Goal: Navigation & Orientation: Find specific page/section

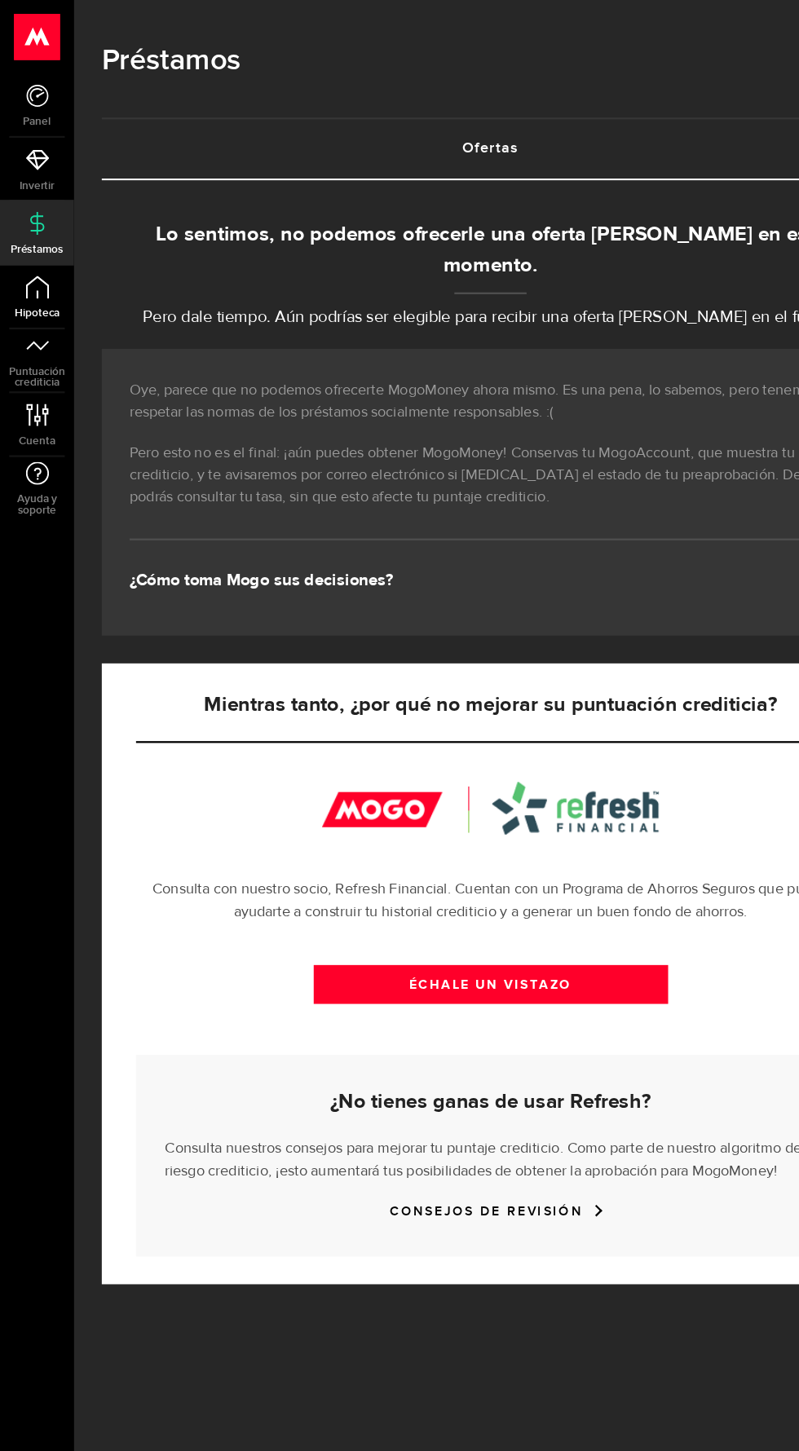
click at [42, 266] on link "Hipoteca" at bounding box center [32, 261] width 65 height 55
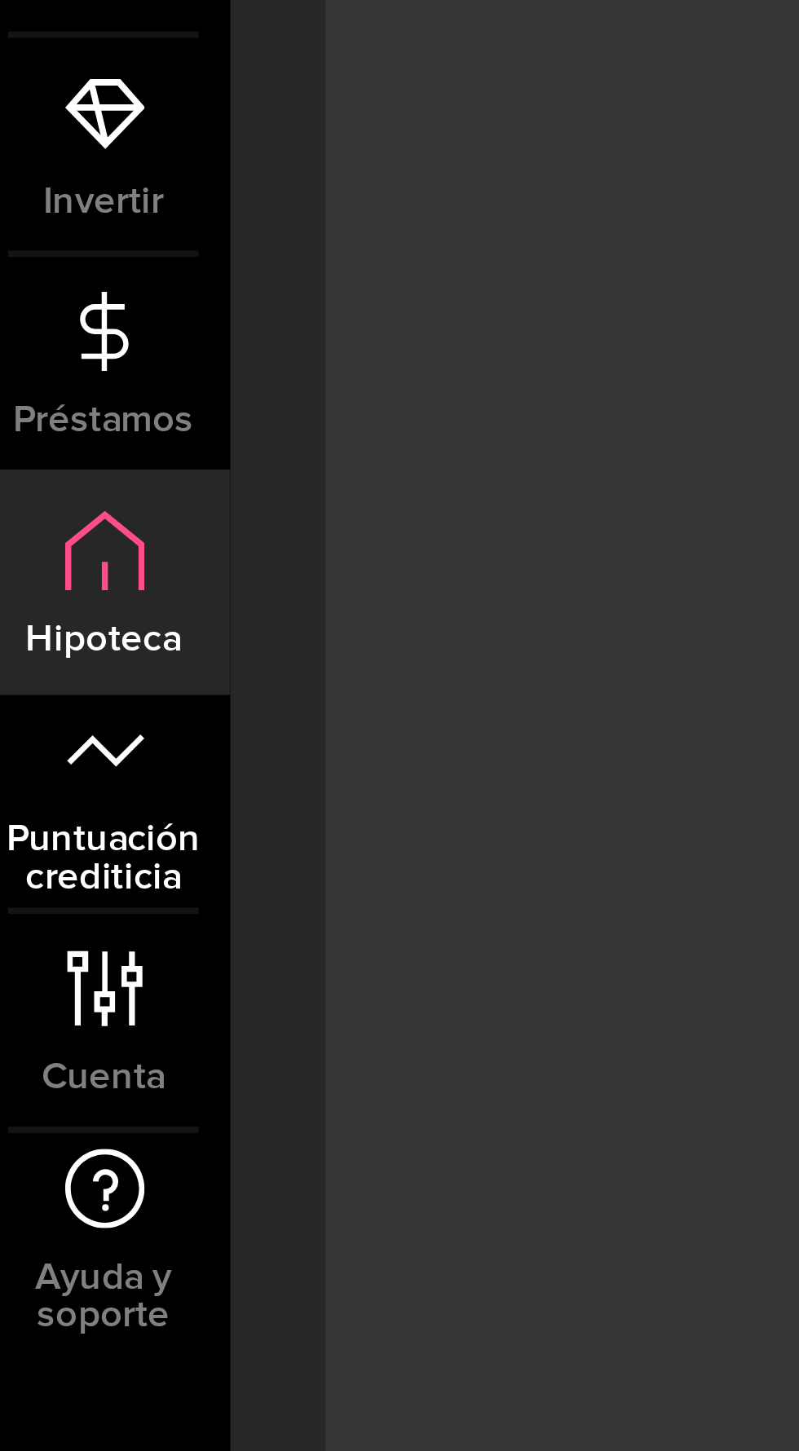
click at [44, 326] on font "Puntuación crediticia" at bounding box center [33, 332] width 50 height 22
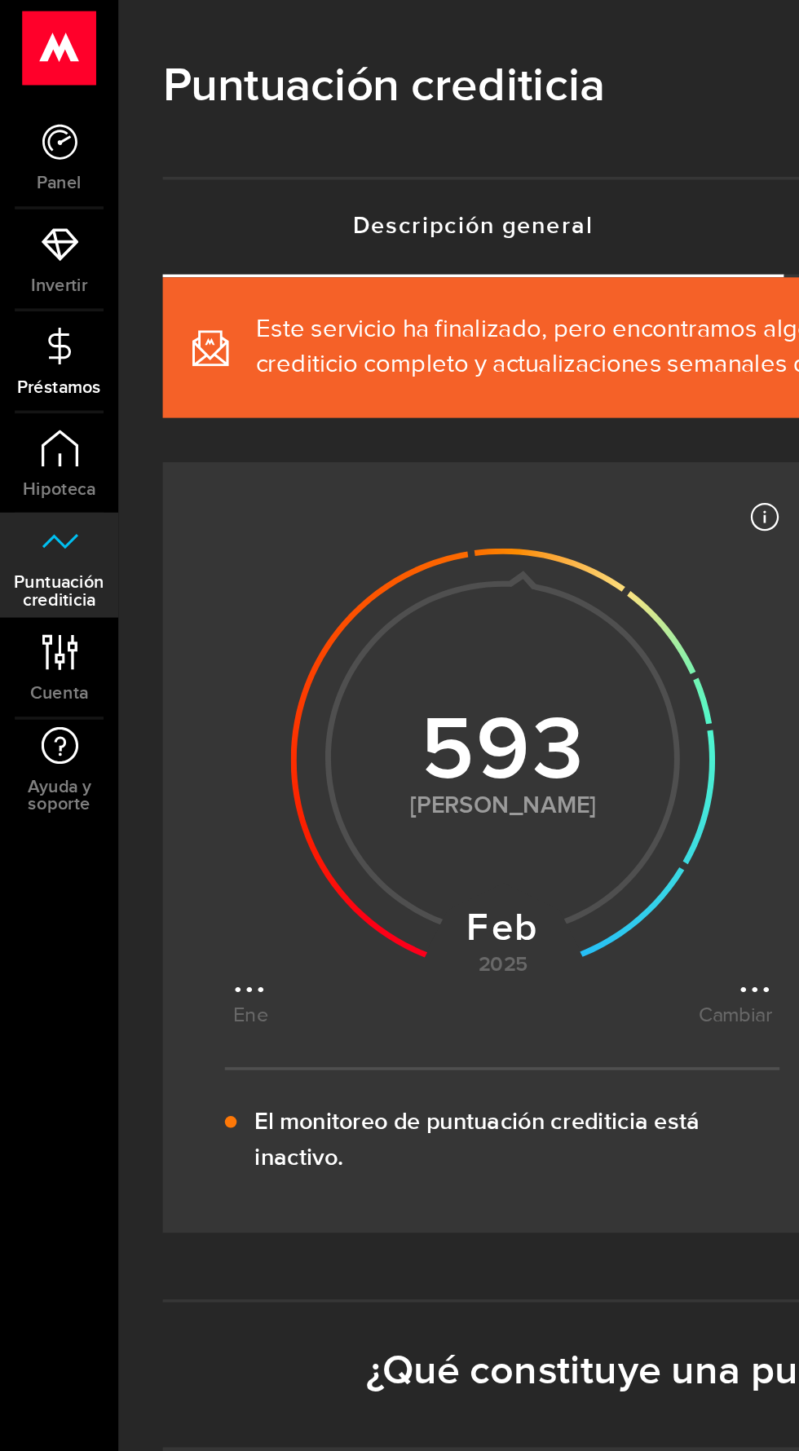
click at [42, 210] on link "Préstamos" at bounding box center [32, 205] width 65 height 55
